Goal: Find specific page/section: Locate a particular part of the current website

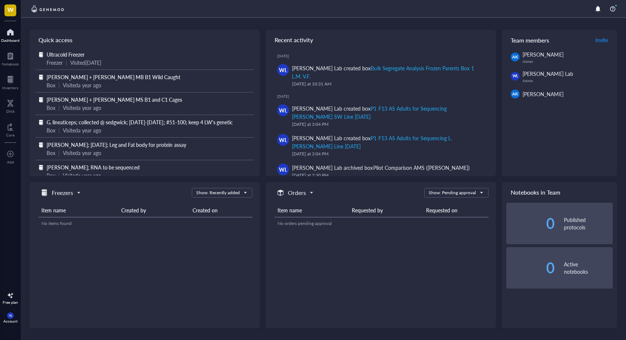
click at [71, 54] on span "Ultracold Freezer" at bounding box center [66, 54] width 38 height 7
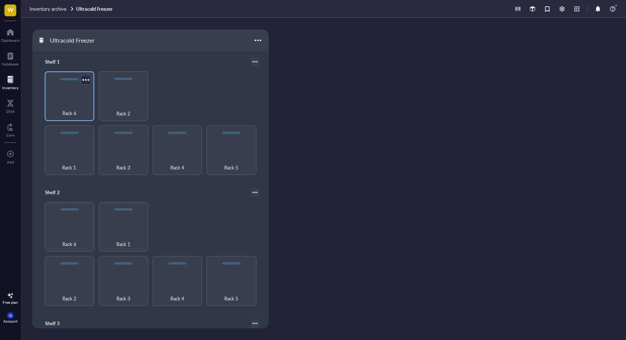
click at [75, 100] on div "Rack 6" at bounding box center [70, 96] width 50 height 50
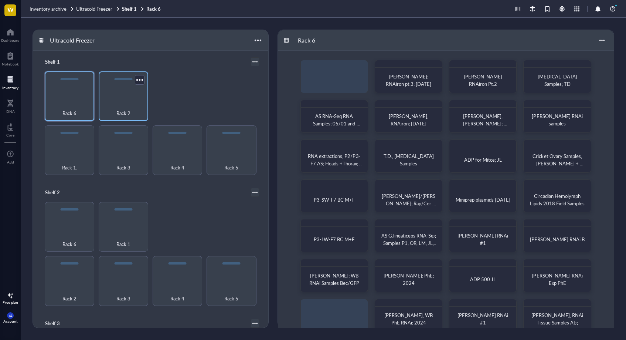
click at [127, 101] on div "Rack 2" at bounding box center [123, 109] width 42 height 16
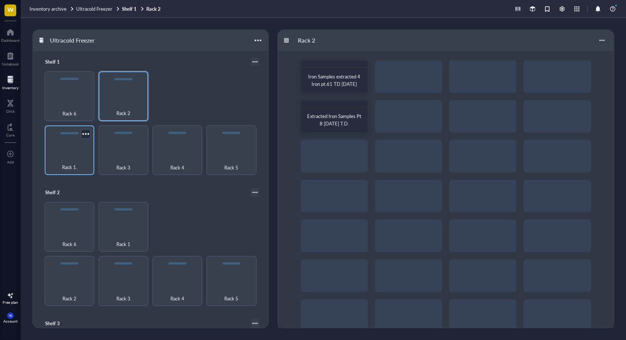
click at [76, 153] on div "Rack 1." at bounding box center [70, 150] width 50 height 50
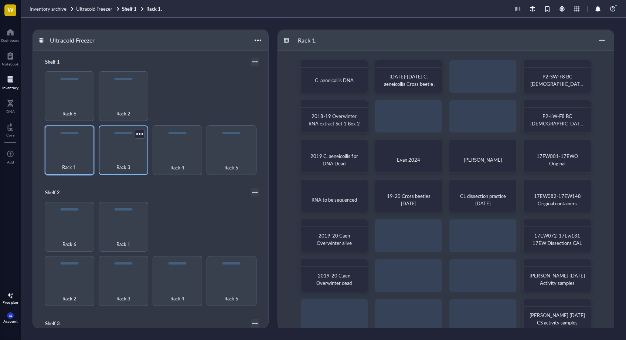
click at [120, 155] on div "Rack 3" at bounding box center [123, 163] width 42 height 16
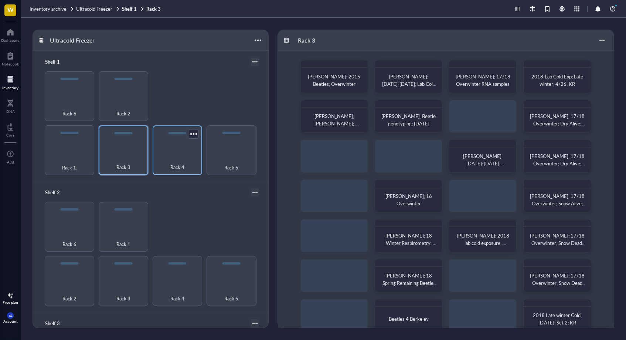
click at [188, 153] on div "Rack 4" at bounding box center [178, 150] width 50 height 50
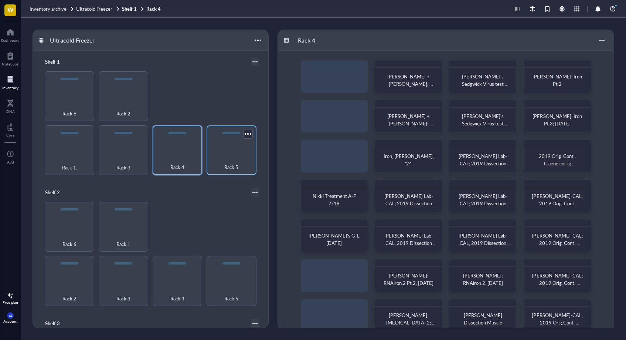
click at [231, 156] on div "Rack 5" at bounding box center [231, 163] width 42 height 16
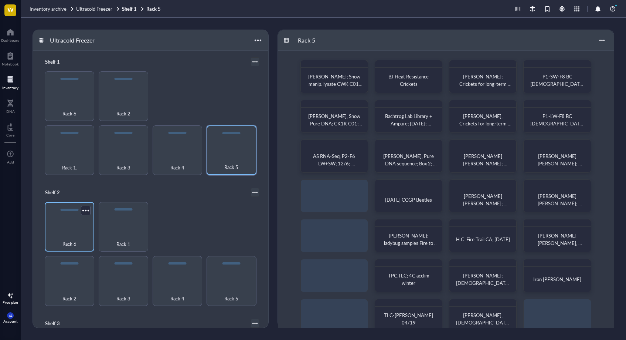
click at [58, 219] on div "Rack 6" at bounding box center [70, 227] width 50 height 50
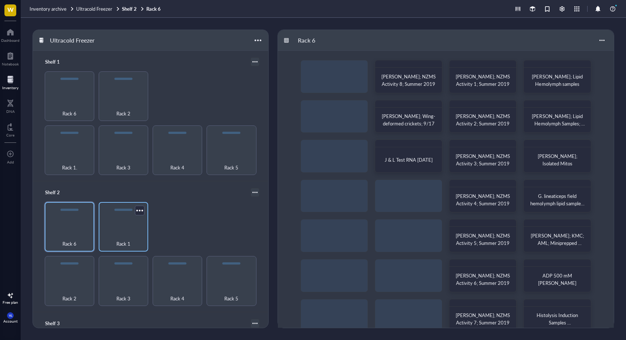
click at [116, 239] on span "Rack 1" at bounding box center [123, 243] width 14 height 8
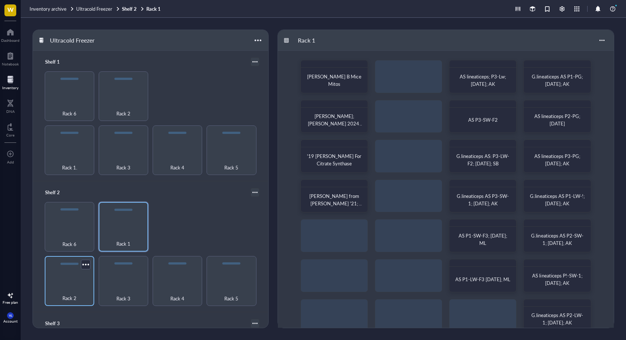
click at [67, 281] on div "Rack 2" at bounding box center [70, 281] width 50 height 50
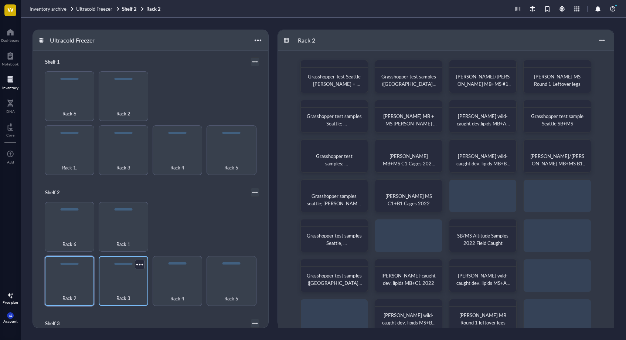
click at [113, 286] on div "Rack 3" at bounding box center [123, 294] width 42 height 16
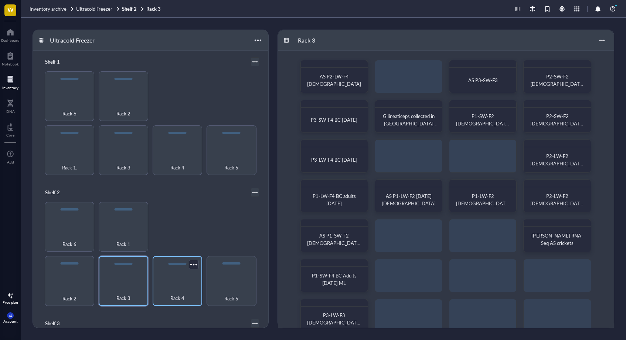
click at [173, 286] on div "Rack 4" at bounding box center [177, 294] width 42 height 16
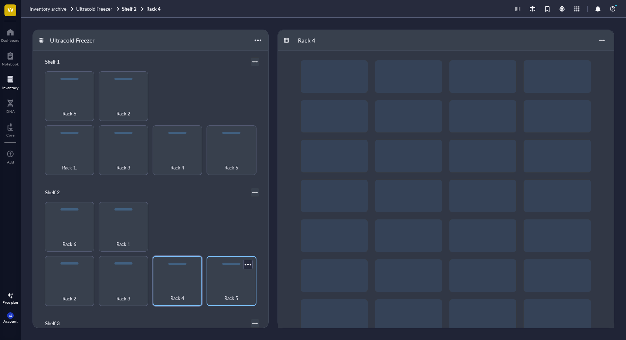
click at [241, 286] on div "Rack 5" at bounding box center [231, 294] width 42 height 16
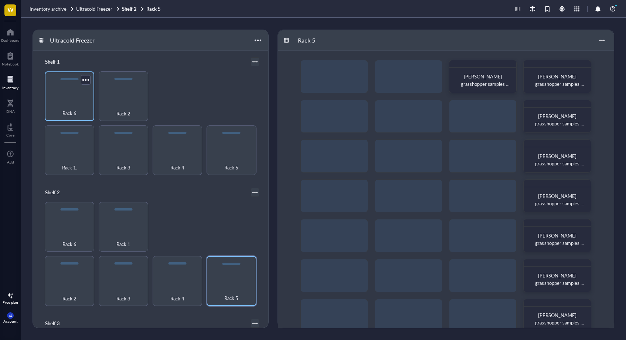
click at [68, 108] on div "Rack 6" at bounding box center [69, 109] width 42 height 16
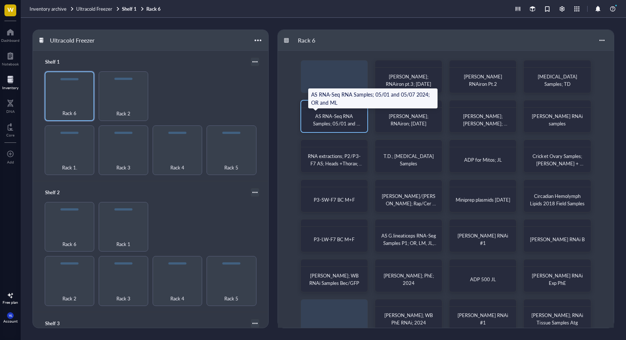
click at [352, 120] on span "AS RNA-Seq RNA Samples; 05/01 and 05/07 2024; OR and ML" at bounding box center [334, 123] width 52 height 22
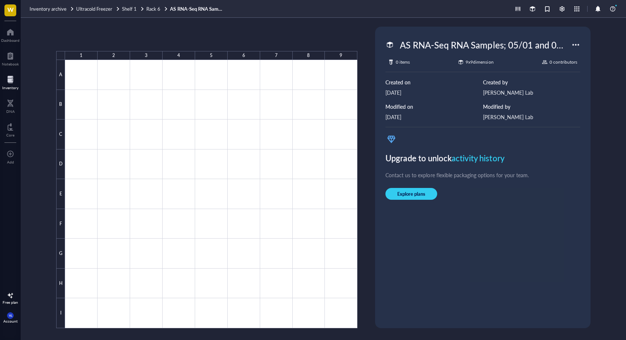
click at [190, 7] on link "AS RNA-Seq RNA Samples; 05/01 and 05/07 2024; OR and ML" at bounding box center [197, 9] width 55 height 7
click at [103, 8] on span "Ultracold Freezer" at bounding box center [94, 8] width 36 height 7
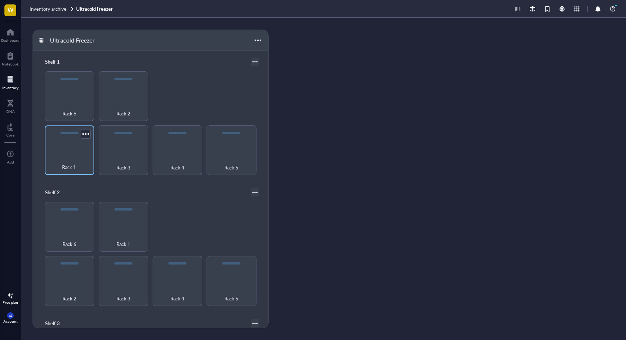
click at [82, 146] on div "Rack 1." at bounding box center [70, 150] width 50 height 50
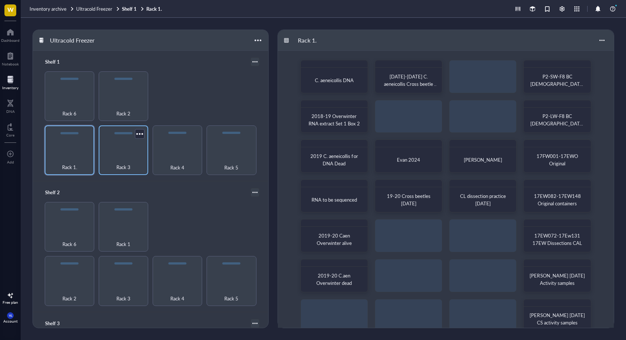
click at [138, 139] on div "Rack 3" at bounding box center [124, 150] width 50 height 50
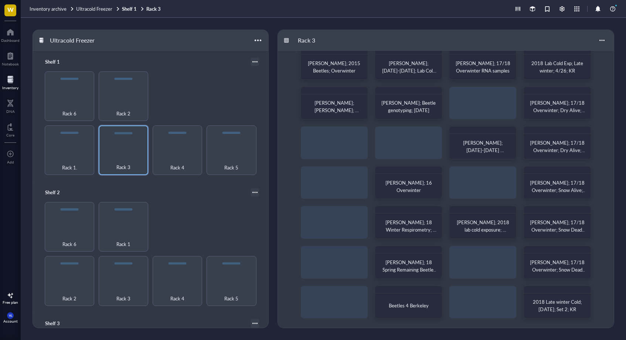
scroll to position [13, 0]
click at [221, 266] on div "Rack 5" at bounding box center [232, 281] width 50 height 50
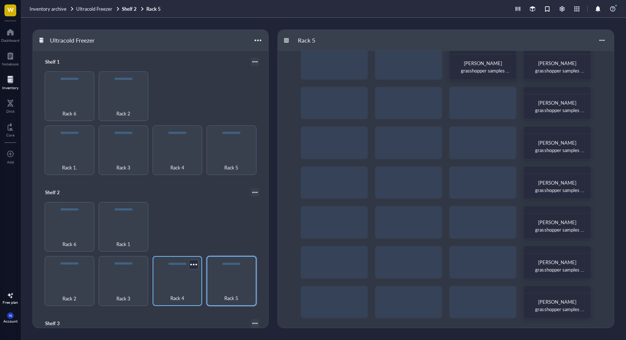
click at [187, 286] on div "Rack 4" at bounding box center [177, 294] width 42 height 16
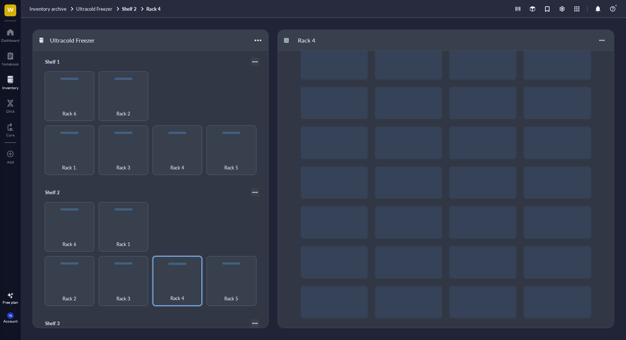
scroll to position [13, 0]
click at [127, 270] on div "Rack 3" at bounding box center [124, 281] width 50 height 50
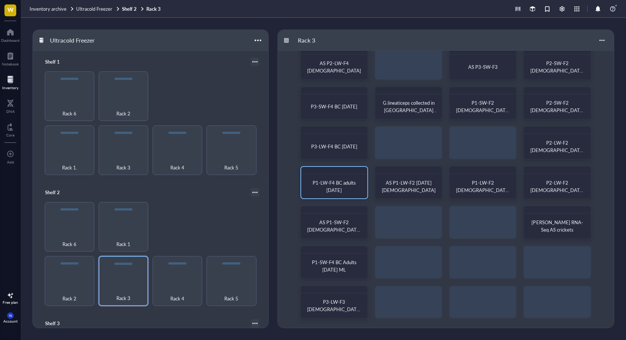
click at [354, 185] on span "P1-LW-F4 BC adults [DATE]" at bounding box center [335, 186] width 44 height 14
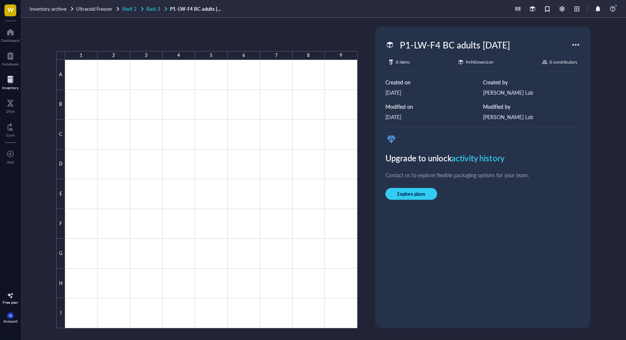
click at [147, 8] on span "Rack 3" at bounding box center [153, 8] width 14 height 7
